Goal: Task Accomplishment & Management: Manage account settings

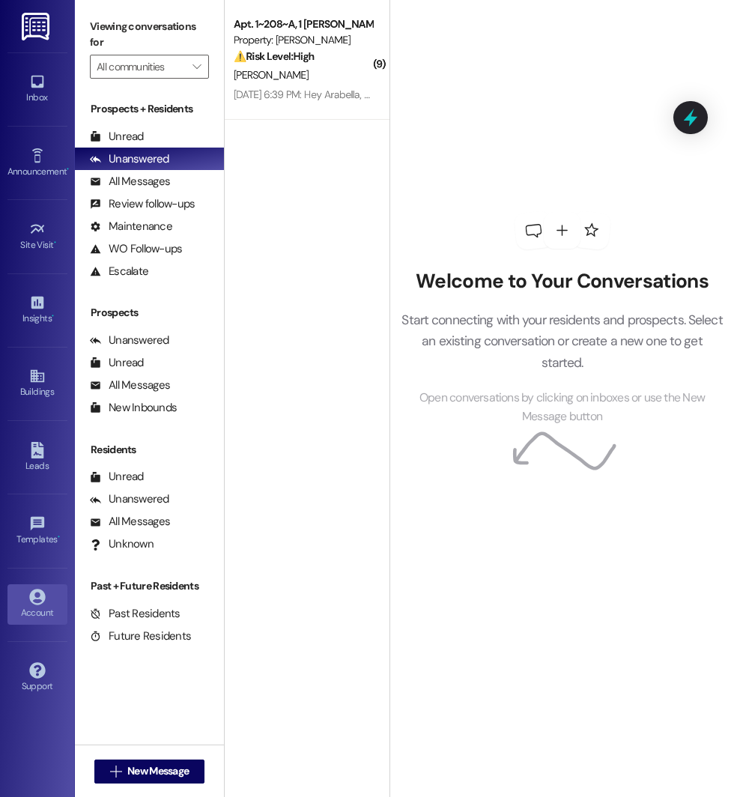
click at [27, 587] on link "Account" at bounding box center [37, 605] width 60 height 40
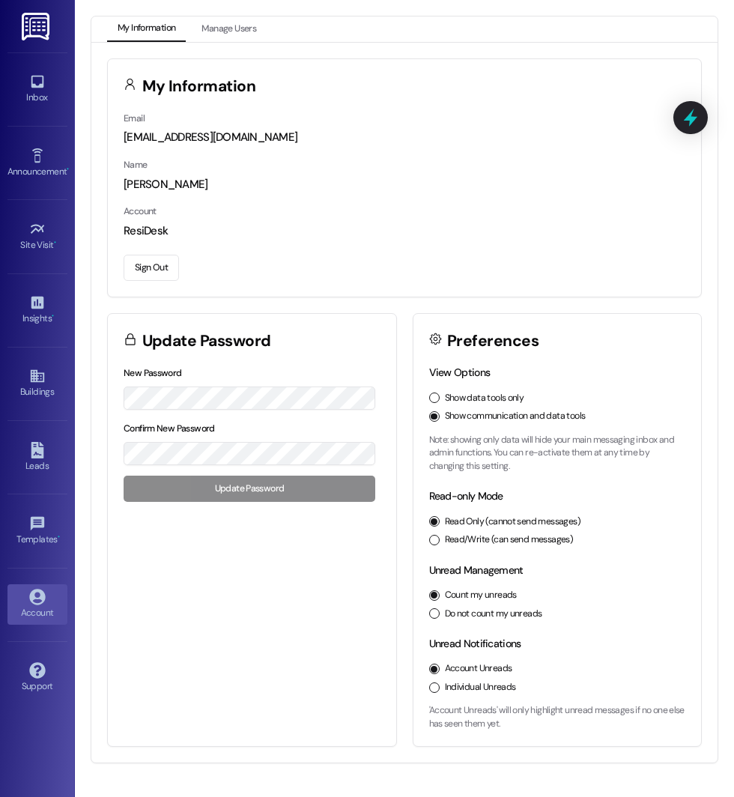
click at [140, 264] on button "Sign Out" at bounding box center [151, 268] width 55 height 26
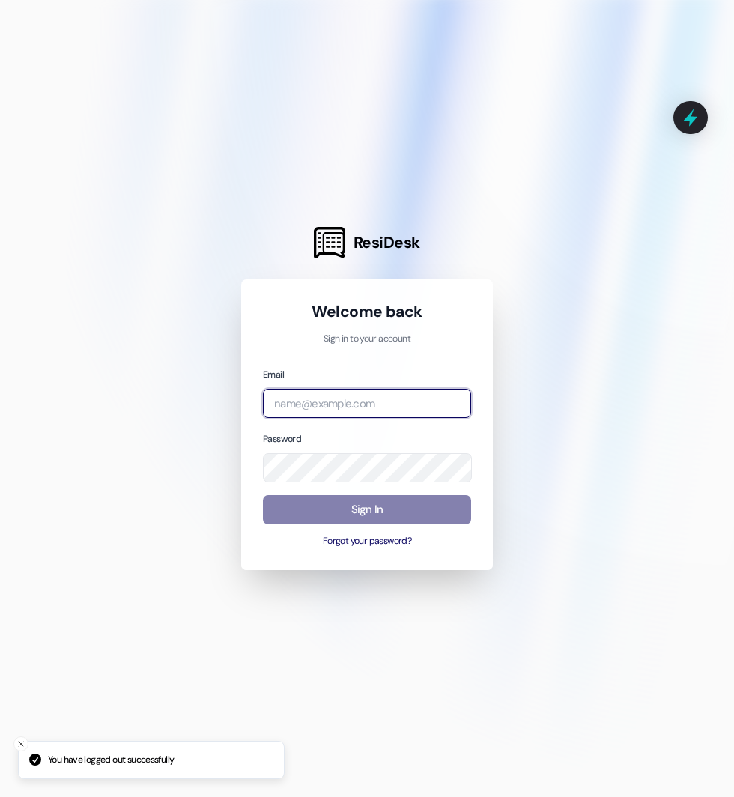
click at [340, 391] on input "email" at bounding box center [367, 403] width 208 height 29
type input "[EMAIL_ADDRESS][DOMAIN_NAME]"
